Goal: Find specific page/section: Find specific page/section

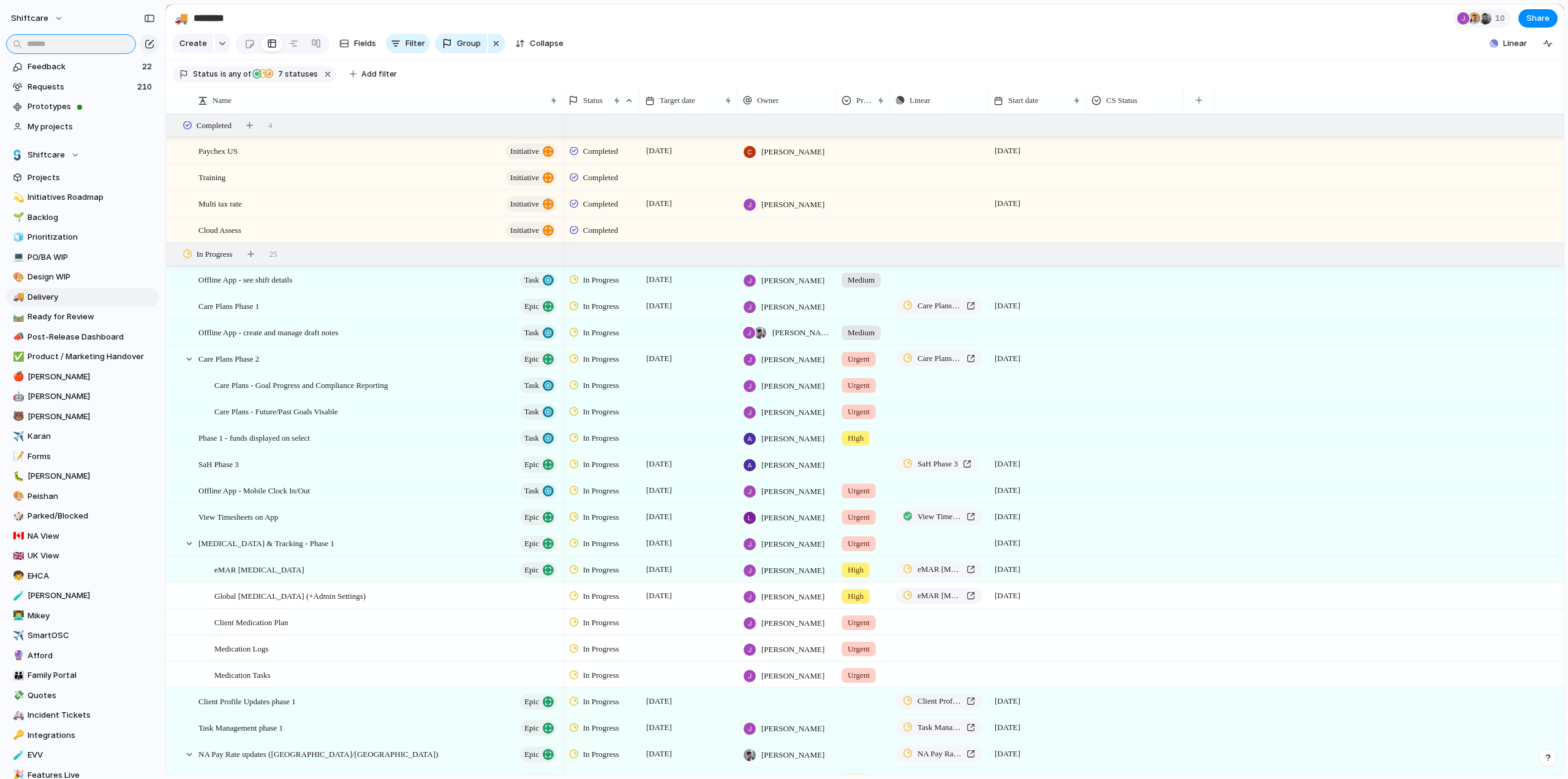
click at [78, 44] on input "text" at bounding box center [71, 44] width 130 height 19
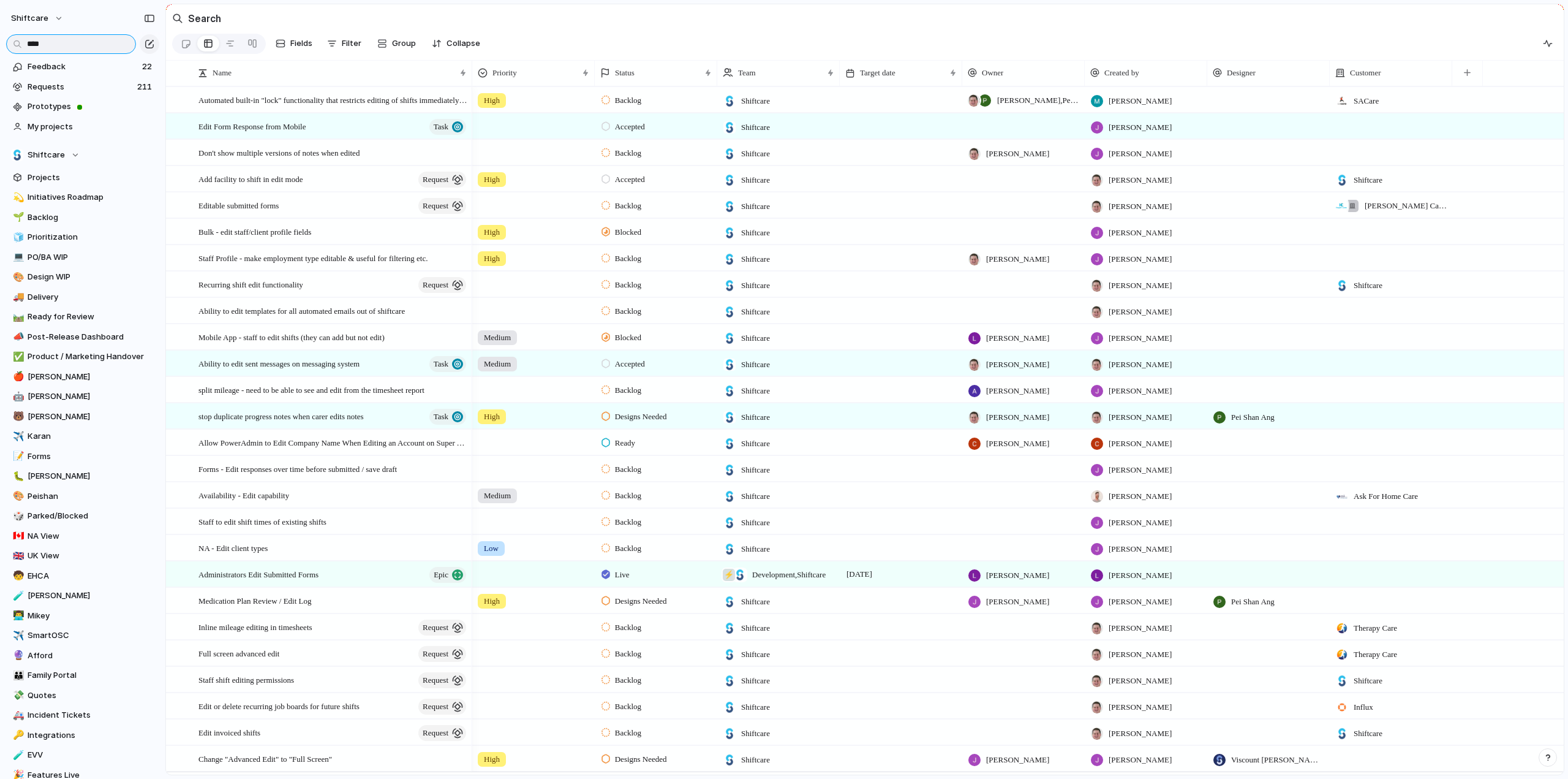
scroll to position [31, 0]
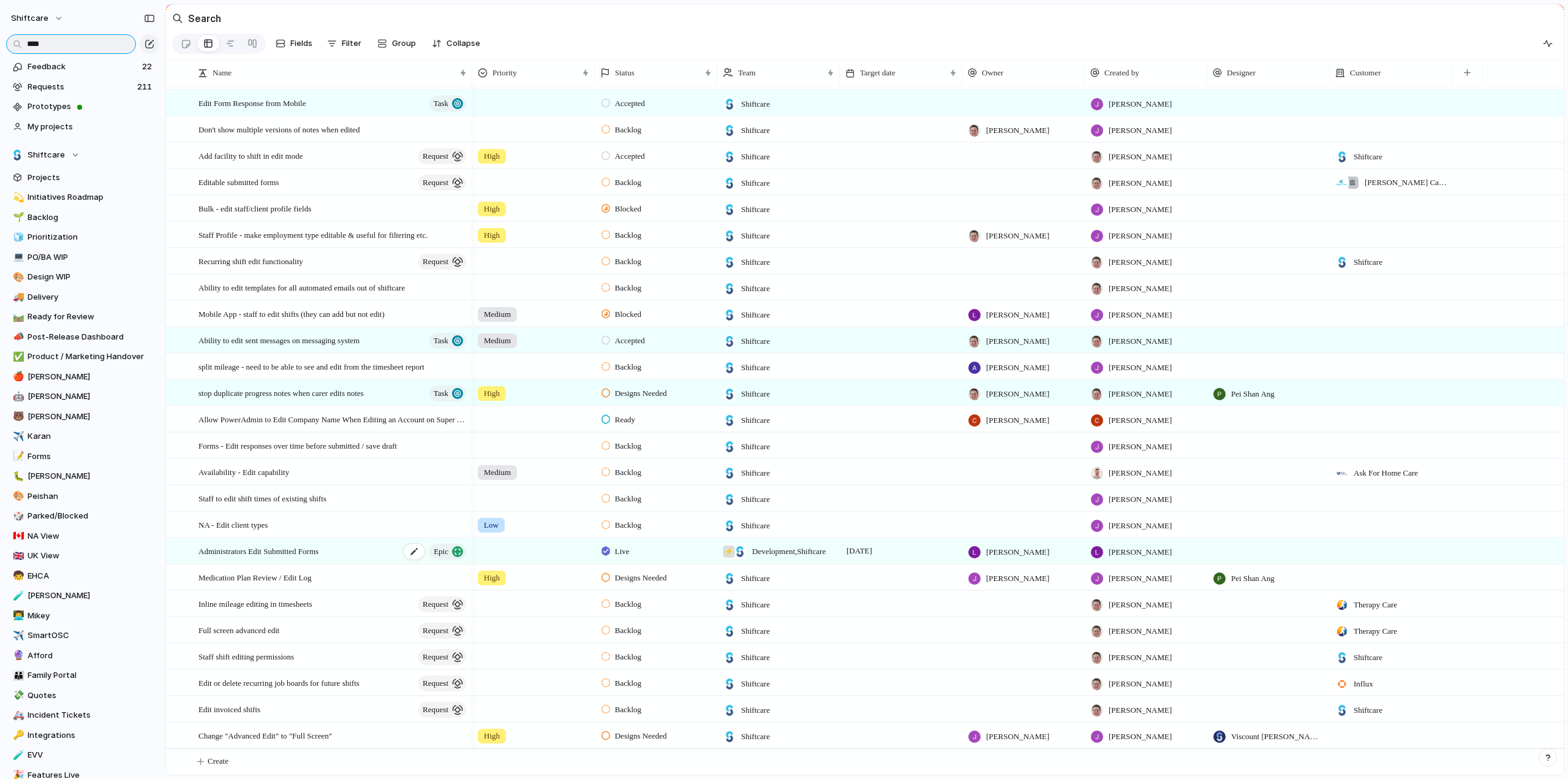
type input "****"
click at [301, 552] on span "Administrators Edit Submitted Forms" at bounding box center [258, 550] width 120 height 14
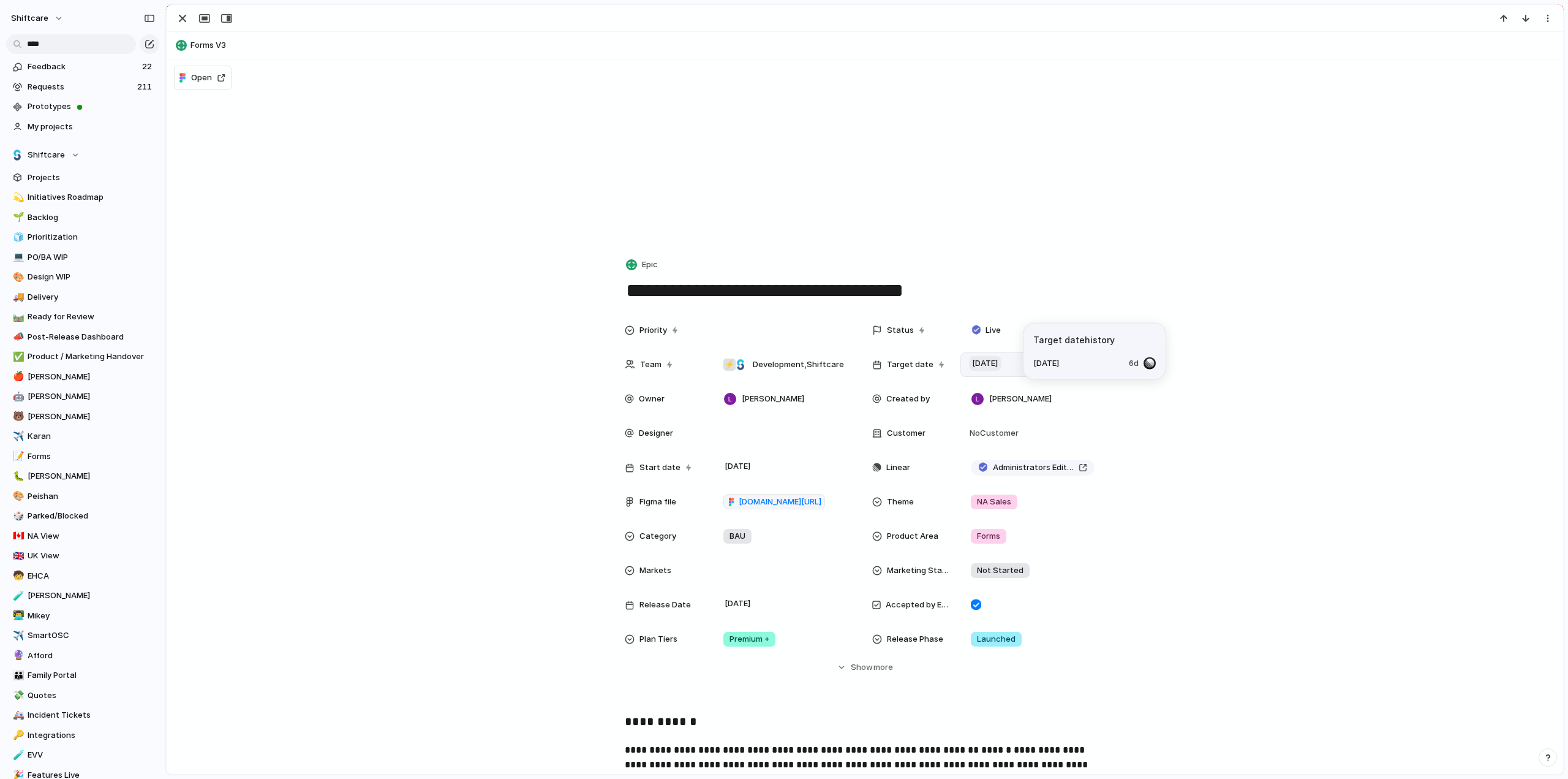
click at [989, 367] on span "[DATE]" at bounding box center [985, 363] width 33 height 15
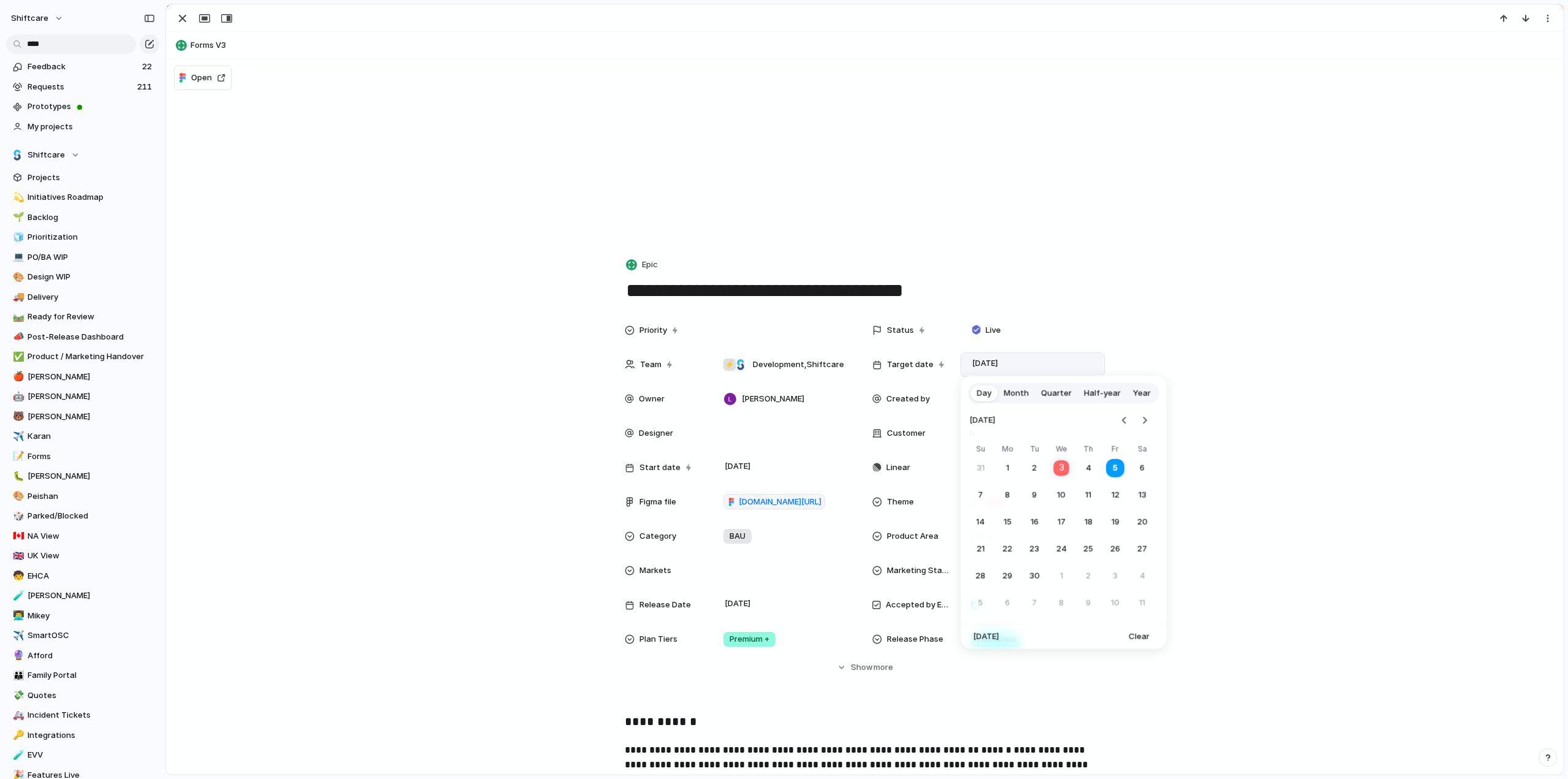
click at [1059, 469] on button "3" at bounding box center [1061, 468] width 24 height 24
click at [50, 347] on link "✅ Product / Marketing Handover" at bounding box center [82, 356] width 153 height 18
click at [50, 352] on span "Product / Marketing Handover" at bounding box center [91, 357] width 127 height 12
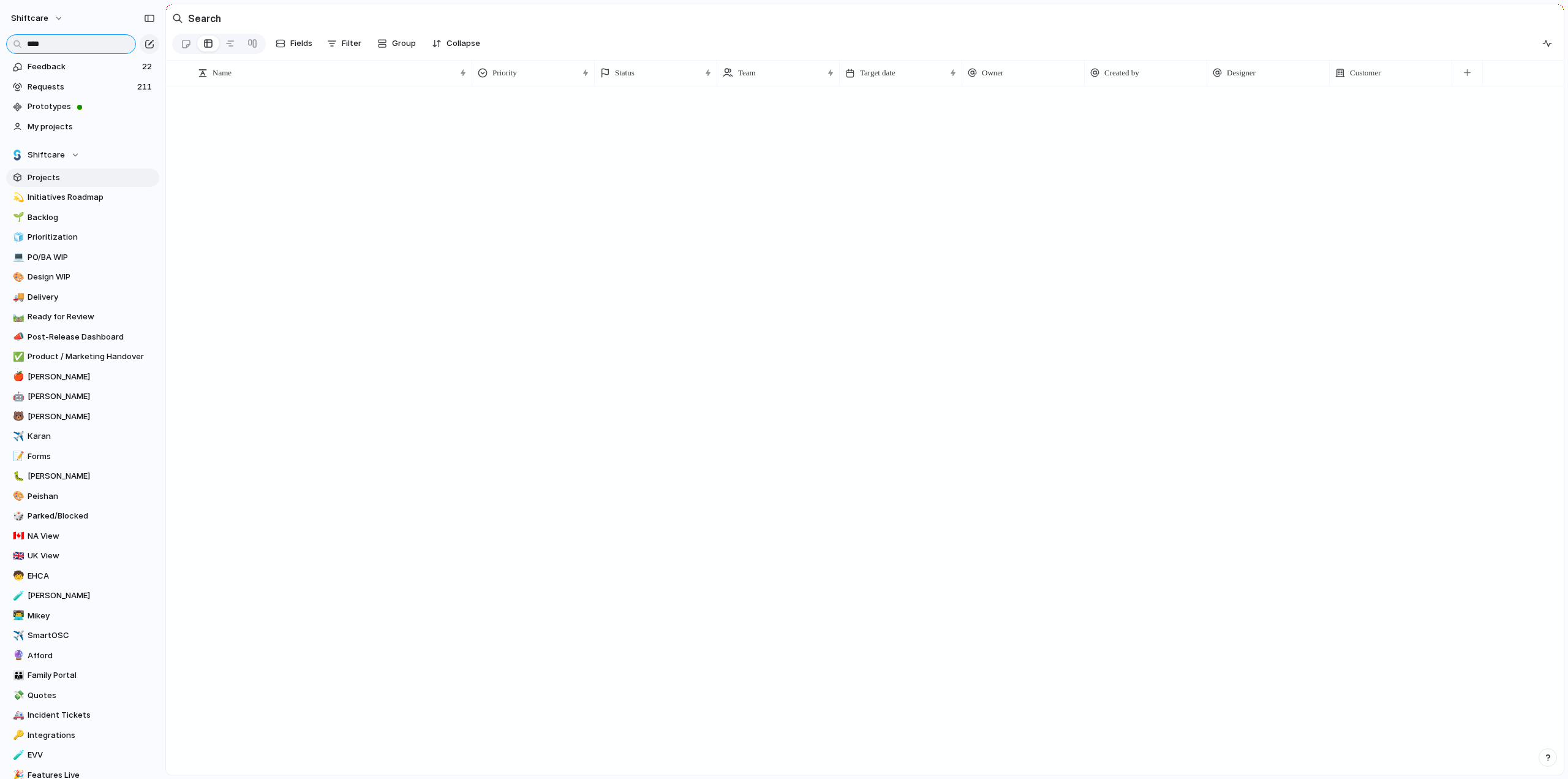
scroll to position [31, 0]
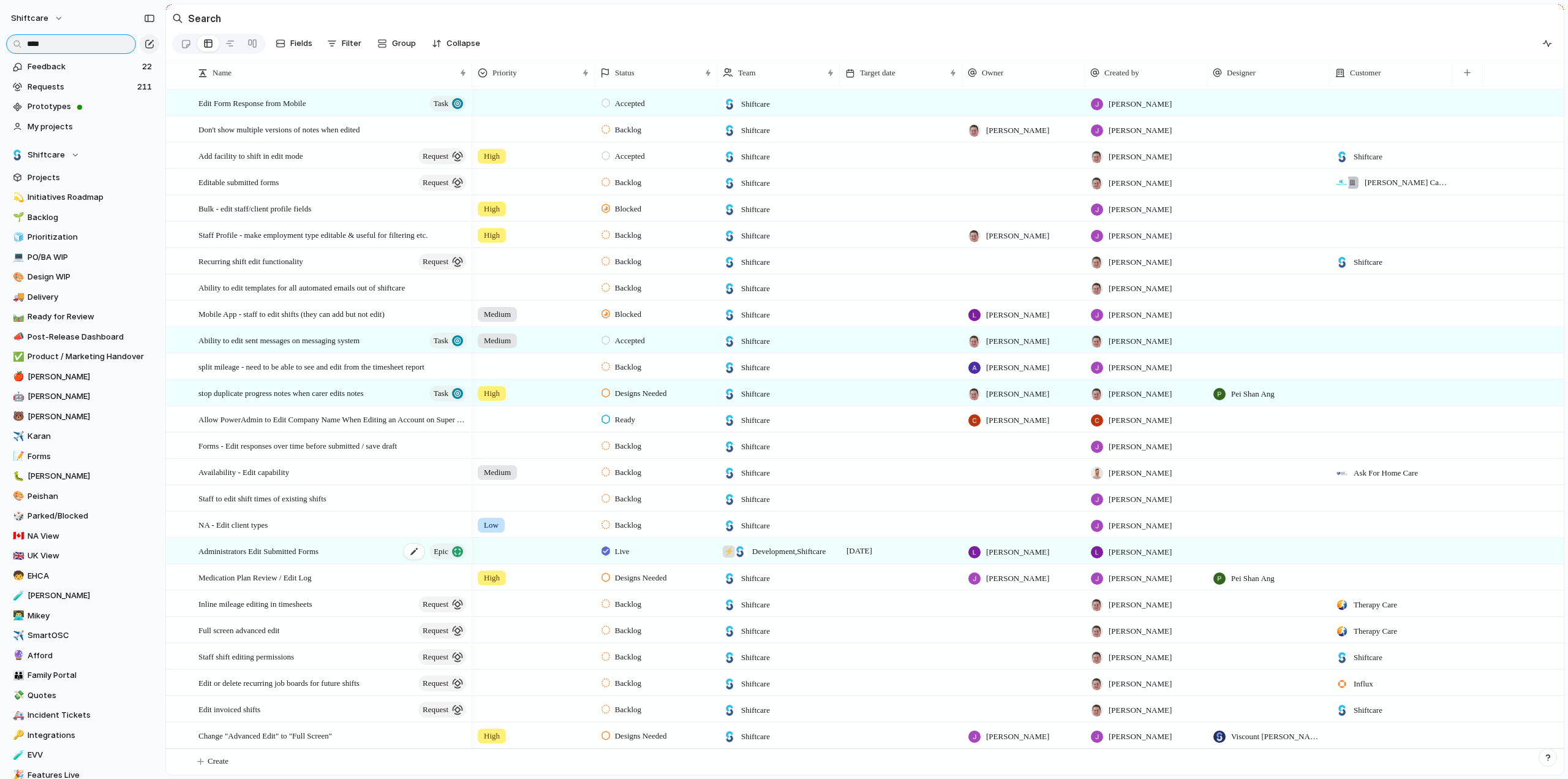
type input "****"
click at [226, 551] on span "Administrators Edit Submitted Forms" at bounding box center [258, 550] width 120 height 14
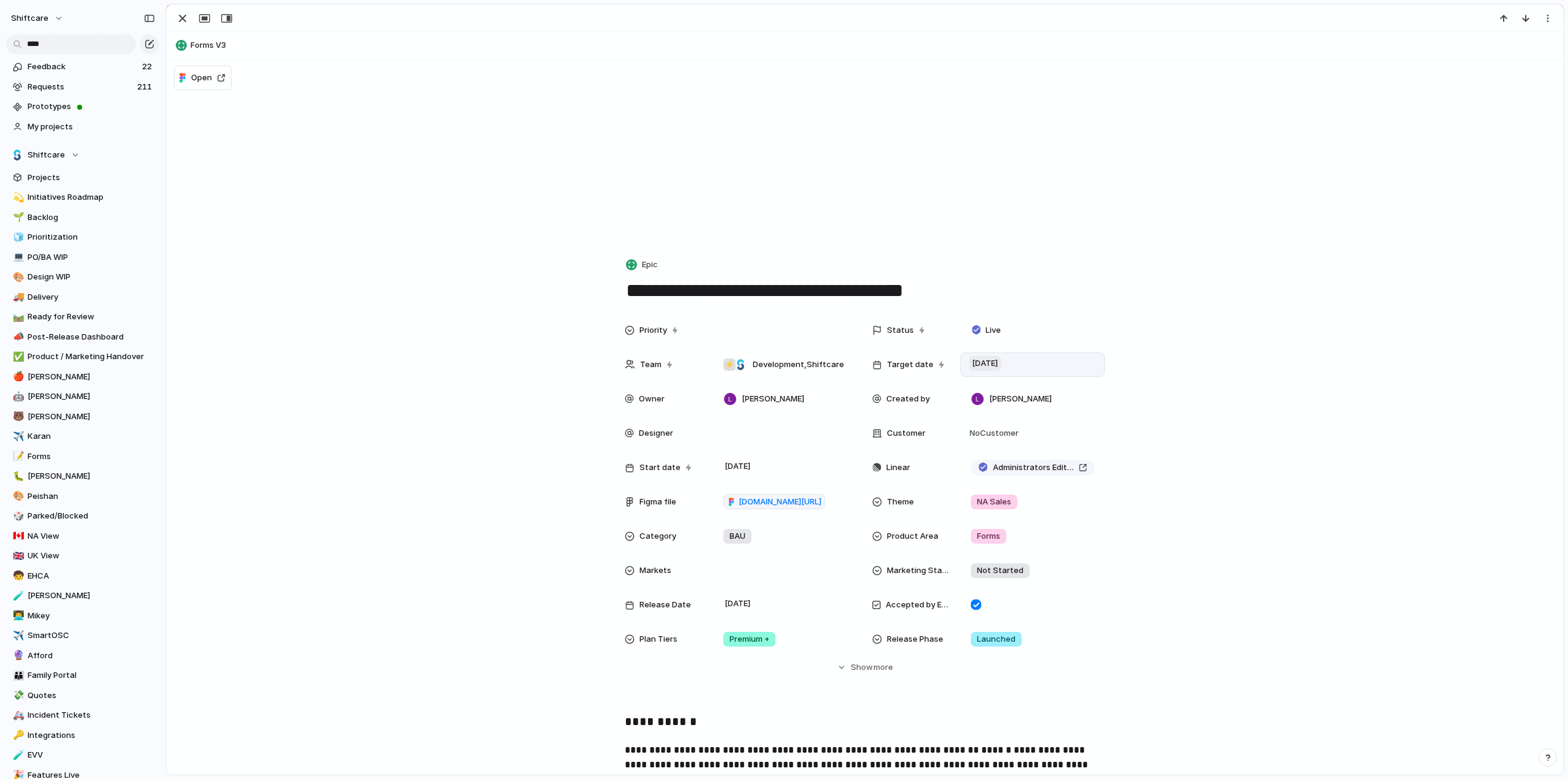
click at [993, 365] on span "[DATE]" at bounding box center [985, 363] width 33 height 15
click at [1120, 471] on button "5" at bounding box center [1115, 468] width 22 height 22
